Goal: Navigation & Orientation: Find specific page/section

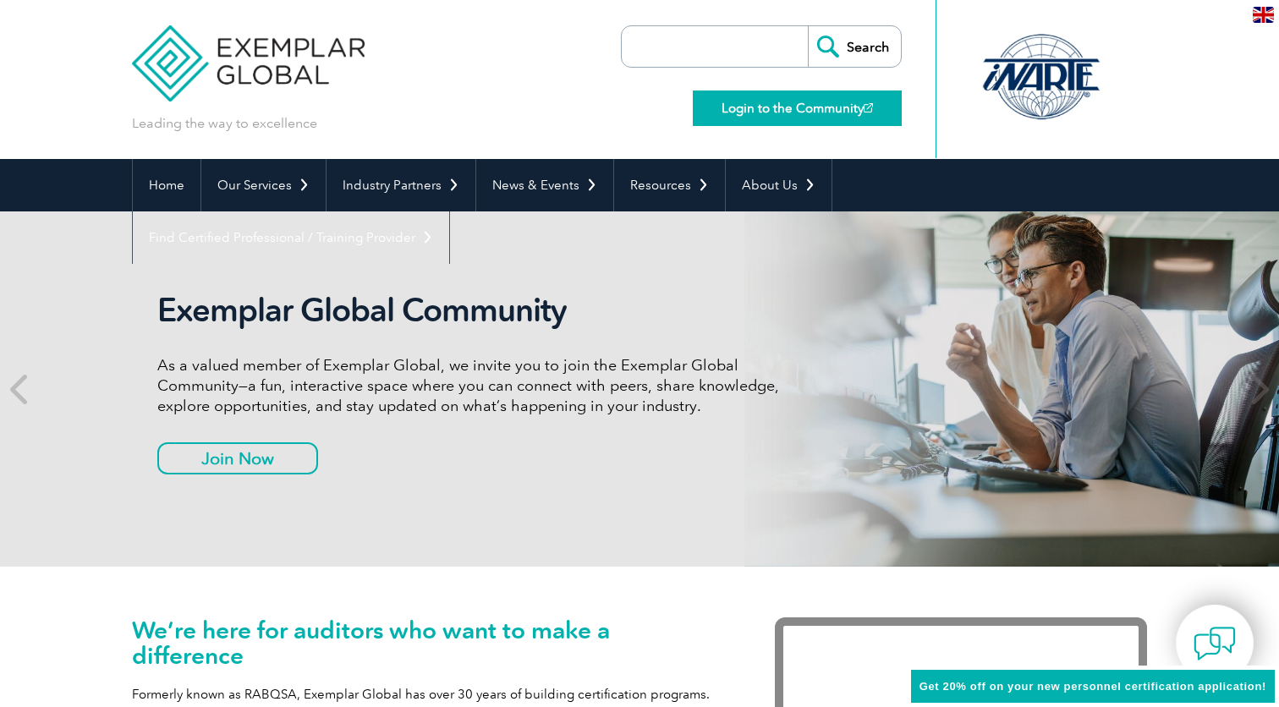
click at [828, 115] on link "Login to the Community" at bounding box center [797, 109] width 209 height 36
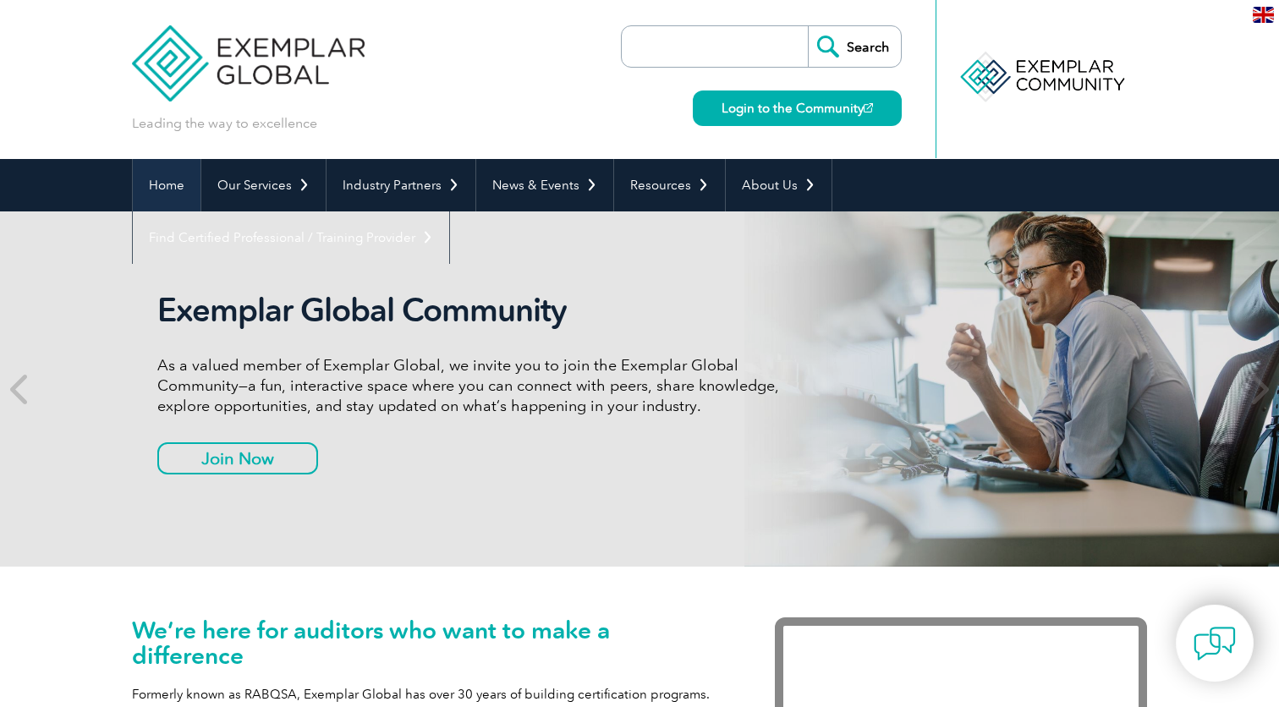
click at [146, 199] on link "Home" at bounding box center [167, 185] width 68 height 52
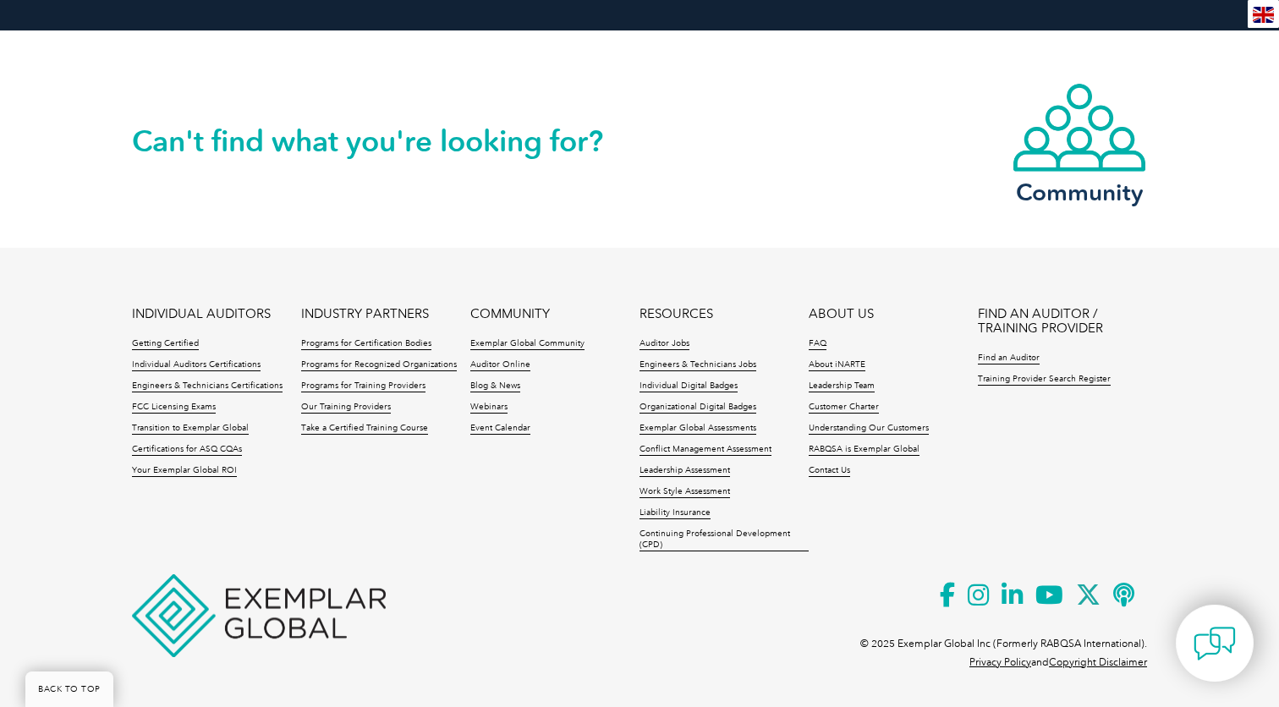
scroll to position [3926, 0]
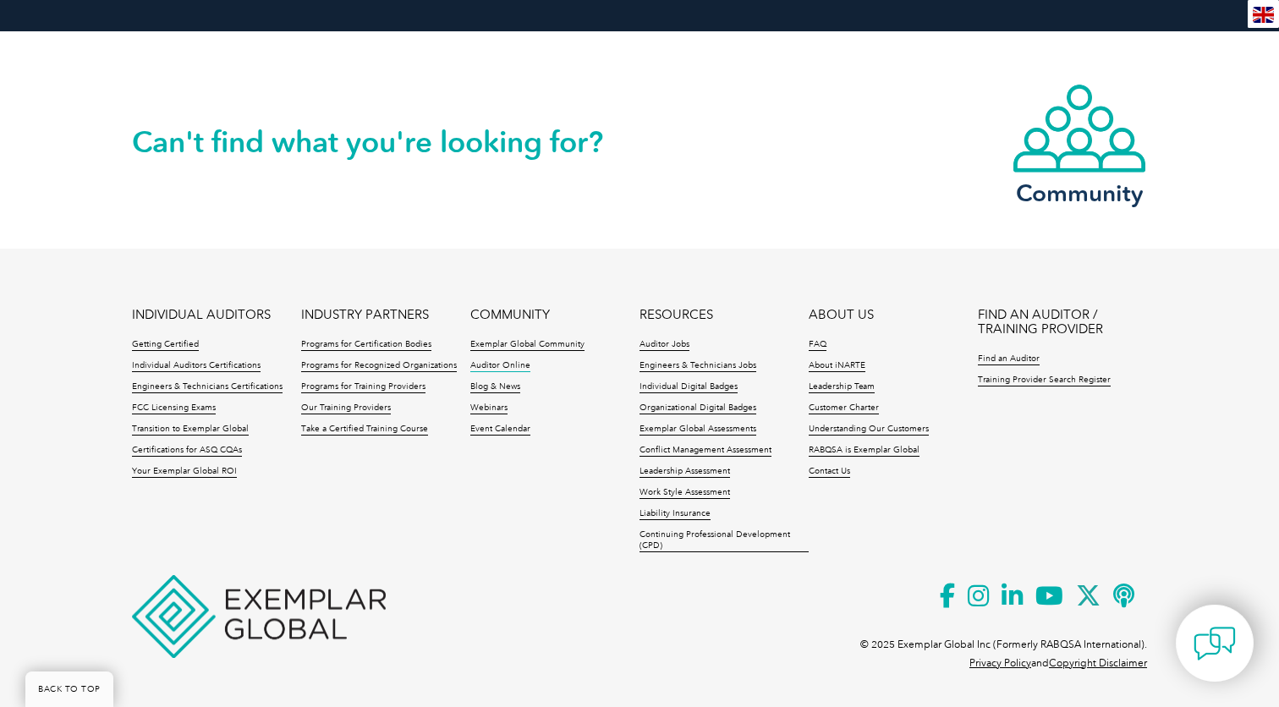
click at [519, 362] on link "Auditor Online" at bounding box center [500, 366] width 60 height 12
click at [196, 363] on link "Individual Auditors Certifications" at bounding box center [196, 366] width 129 height 12
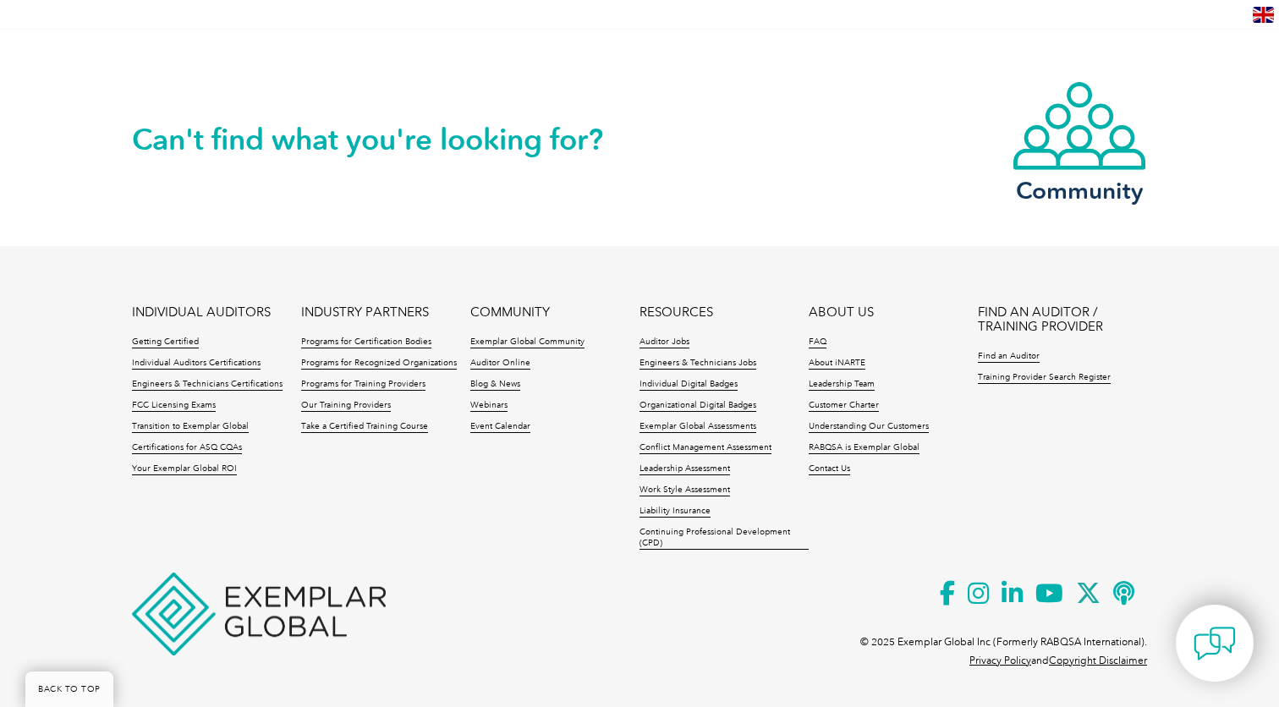
scroll to position [1735, 0]
